Goal: Information Seeking & Learning: Learn about a topic

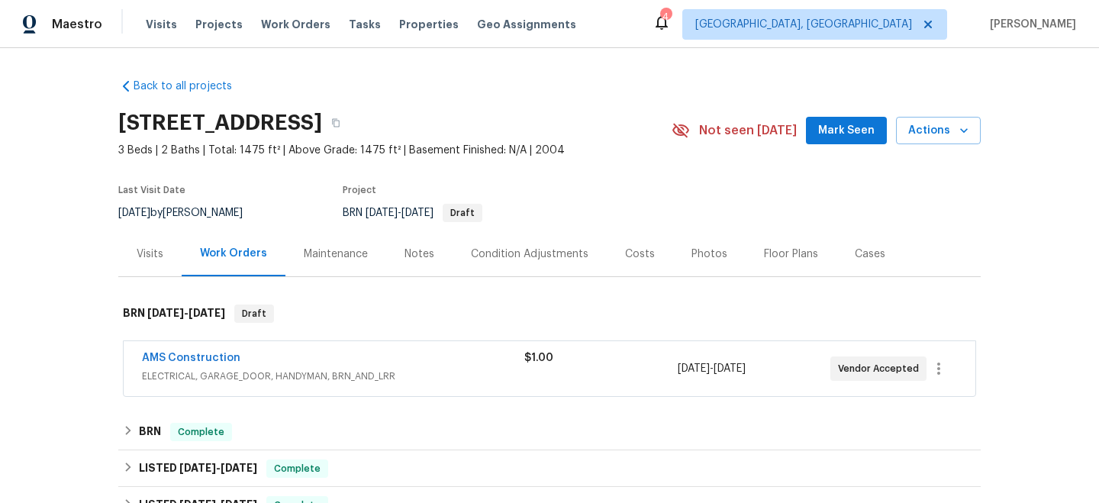
click at [153, 254] on div "Visits" at bounding box center [150, 253] width 27 height 15
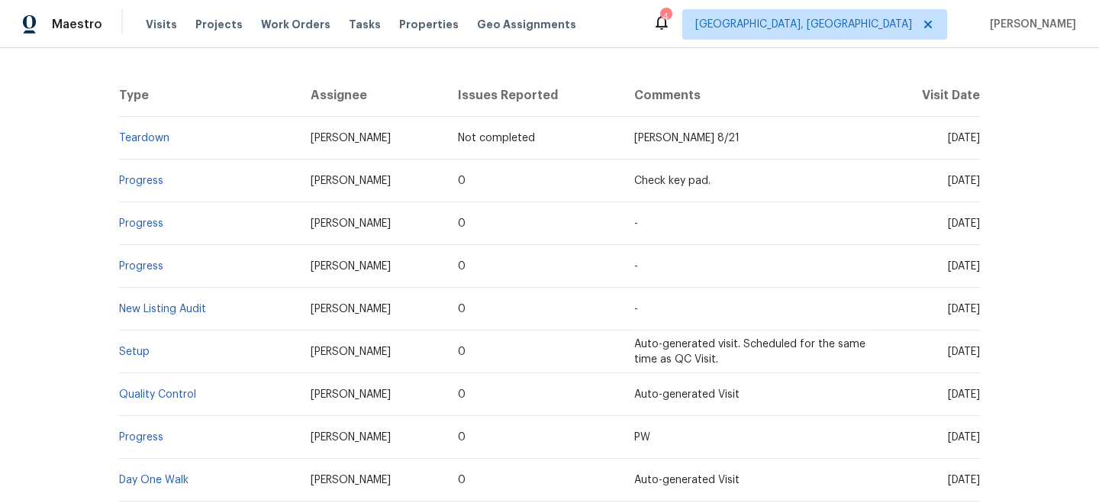
scroll to position [293, 0]
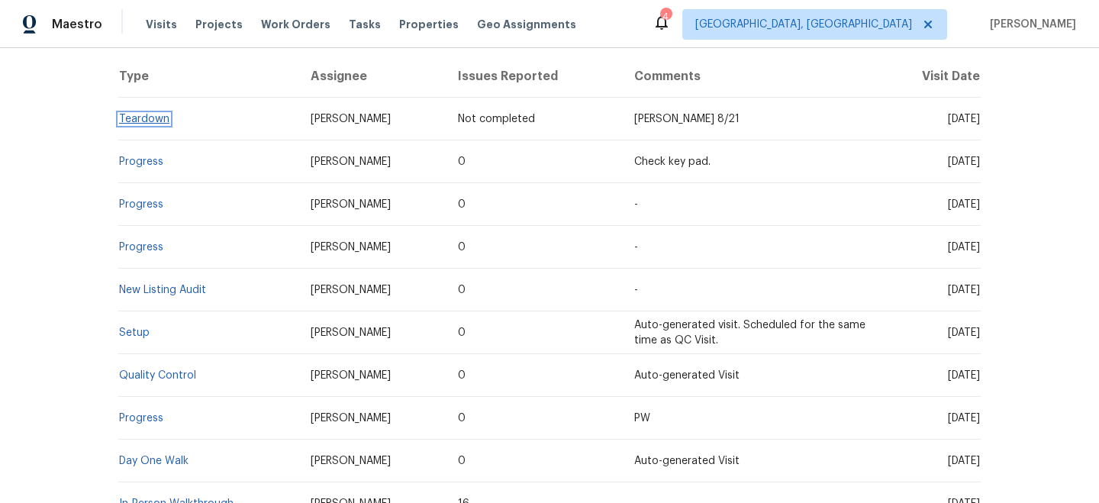
click at [153, 117] on link "Teardown" at bounding box center [144, 119] width 50 height 11
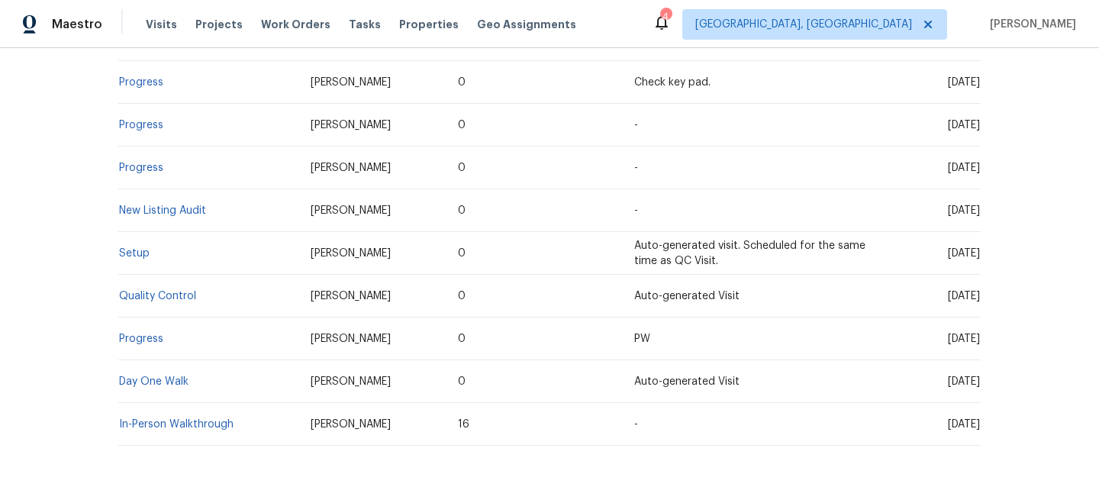
scroll to position [373, 0]
click at [134, 259] on td "Setup" at bounding box center [208, 252] width 180 height 43
click at [138, 256] on link "Setup" at bounding box center [134, 252] width 31 height 11
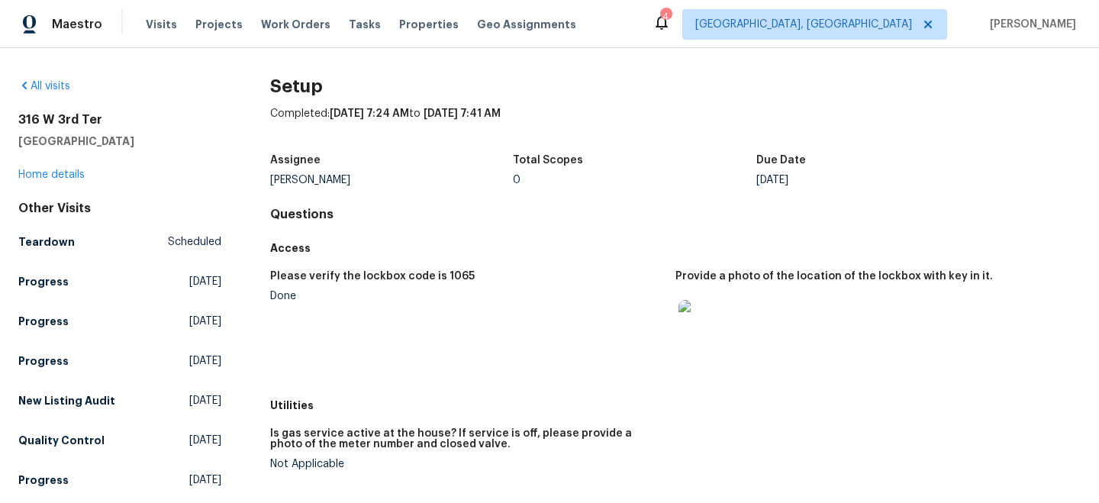
click at [700, 327] on img at bounding box center [702, 324] width 49 height 49
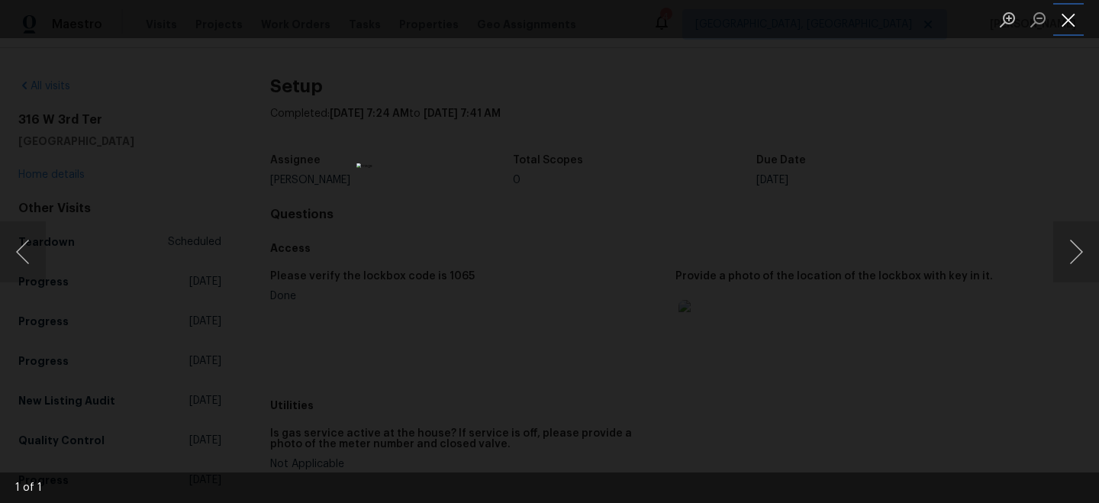
click at [1069, 21] on button "Close lightbox" at bounding box center [1068, 19] width 31 height 27
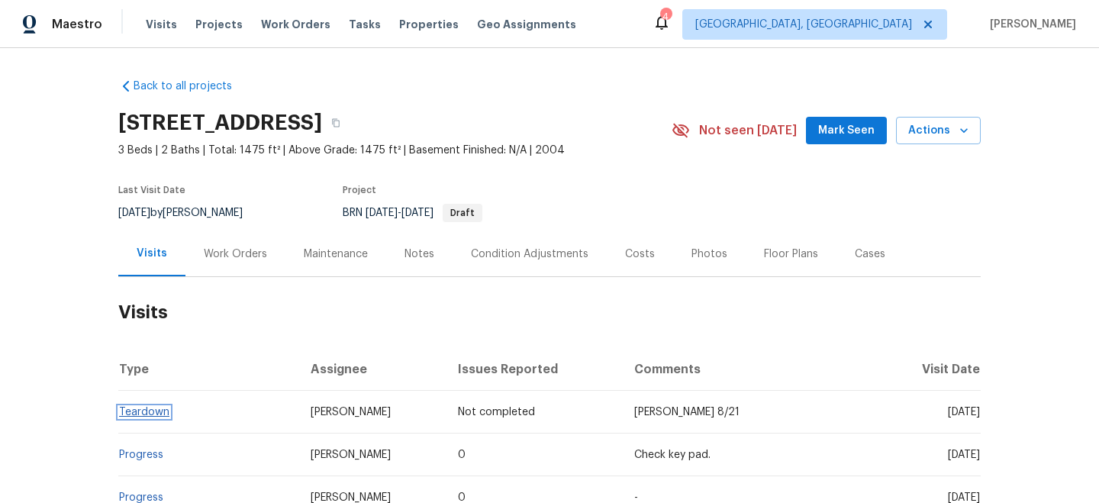
click at [149, 410] on link "Teardown" at bounding box center [144, 412] width 50 height 11
